Goal: Task Accomplishment & Management: Manage account settings

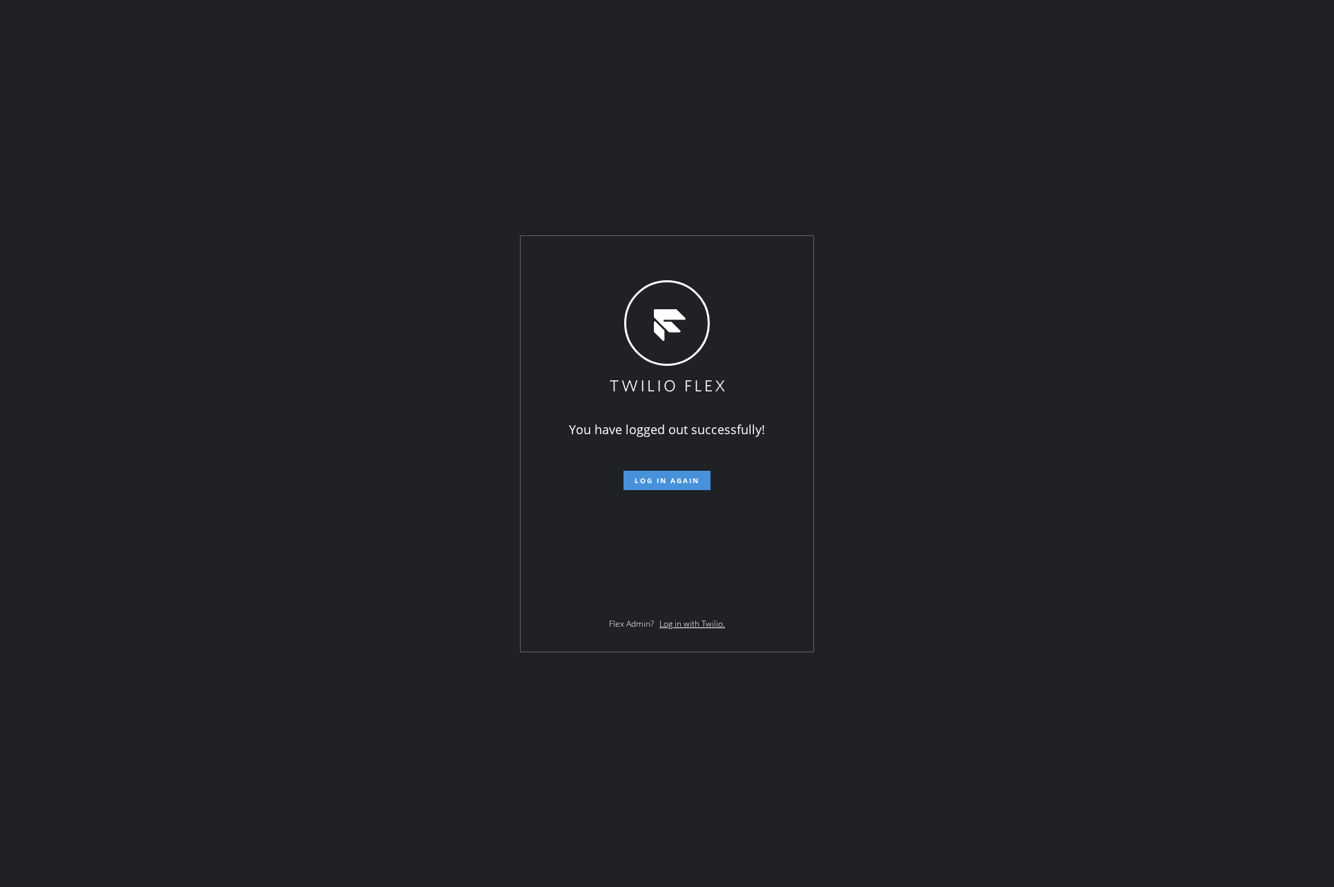
click at [665, 481] on span "Log in again" at bounding box center [667, 481] width 65 height 10
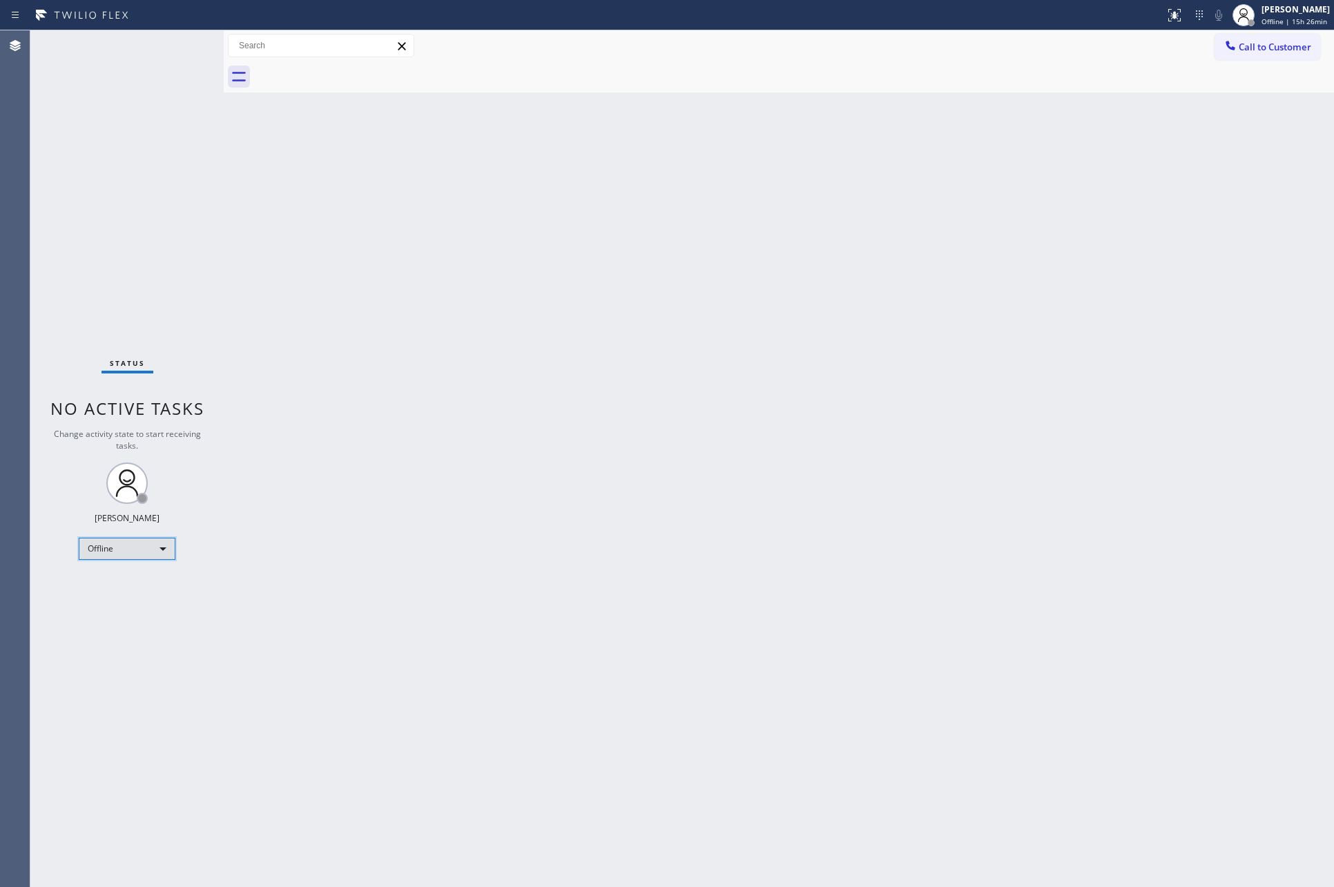
click at [145, 548] on div "Offline" at bounding box center [127, 549] width 97 height 22
click at [145, 599] on li "Unavailable" at bounding box center [125, 602] width 93 height 17
click at [701, 512] on div "Back to Dashboard Change Sender ID Customers Technicians Select a contact Outbo…" at bounding box center [779, 458] width 1110 height 857
click at [752, 487] on div "Back to Dashboard Change Sender ID Customers Technicians Select a contact Outbo…" at bounding box center [779, 458] width 1110 height 857
